Goal: Find specific page/section: Find specific page/section

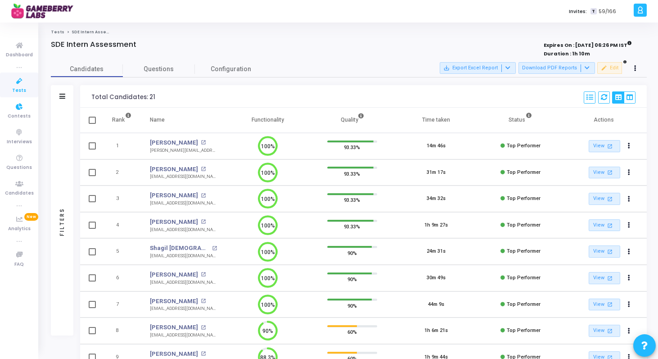
click at [30, 87] on link "Tests" at bounding box center [19, 85] width 38 height 25
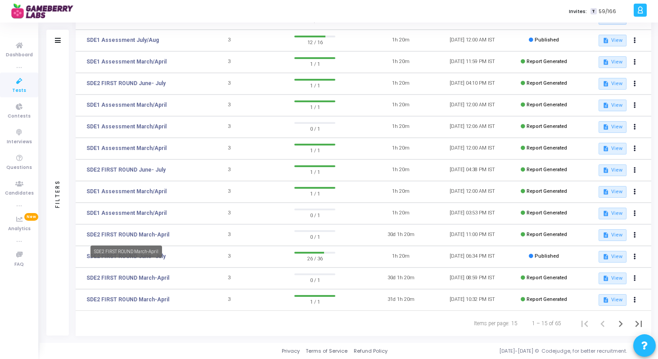
click at [90, 257] on mat-tooltip-component "SDE2 FIRST ROUND March-April" at bounding box center [126, 251] width 84 height 25
click at [131, 255] on link "SDE2 FIRST ROUND June- July" at bounding box center [125, 256] width 79 height 8
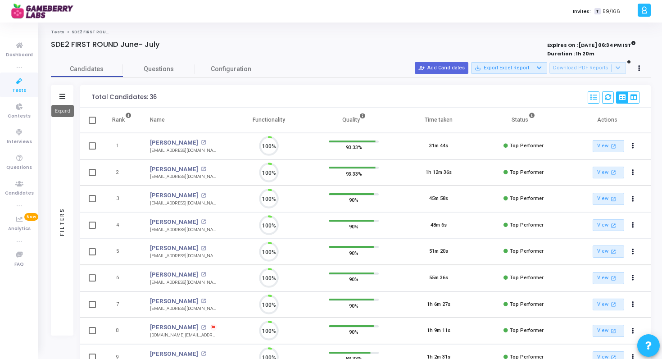
click at [61, 98] on icon at bounding box center [62, 96] width 6 height 5
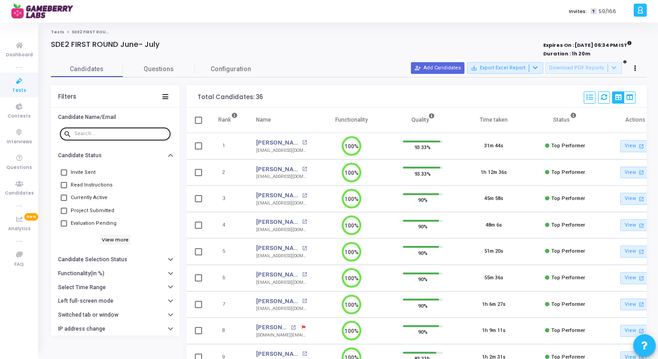
click at [103, 135] on input "text" at bounding box center [120, 133] width 93 height 5
paste input "[EMAIL_ADDRESS][DOMAIN_NAME]"
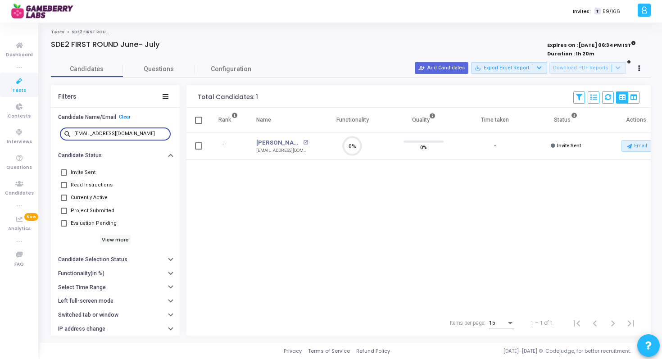
paste input "lakshyasinghal16"
type input "[EMAIL_ADDRESS][DOMAIN_NAME]"
click at [18, 76] on icon at bounding box center [19, 81] width 19 height 11
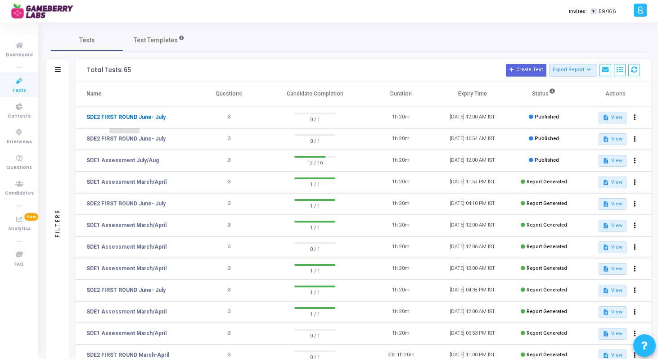
click at [136, 116] on link "SDE2 FIRST ROUND June- July" at bounding box center [125, 117] width 79 height 8
